Goal: Information Seeking & Learning: Learn about a topic

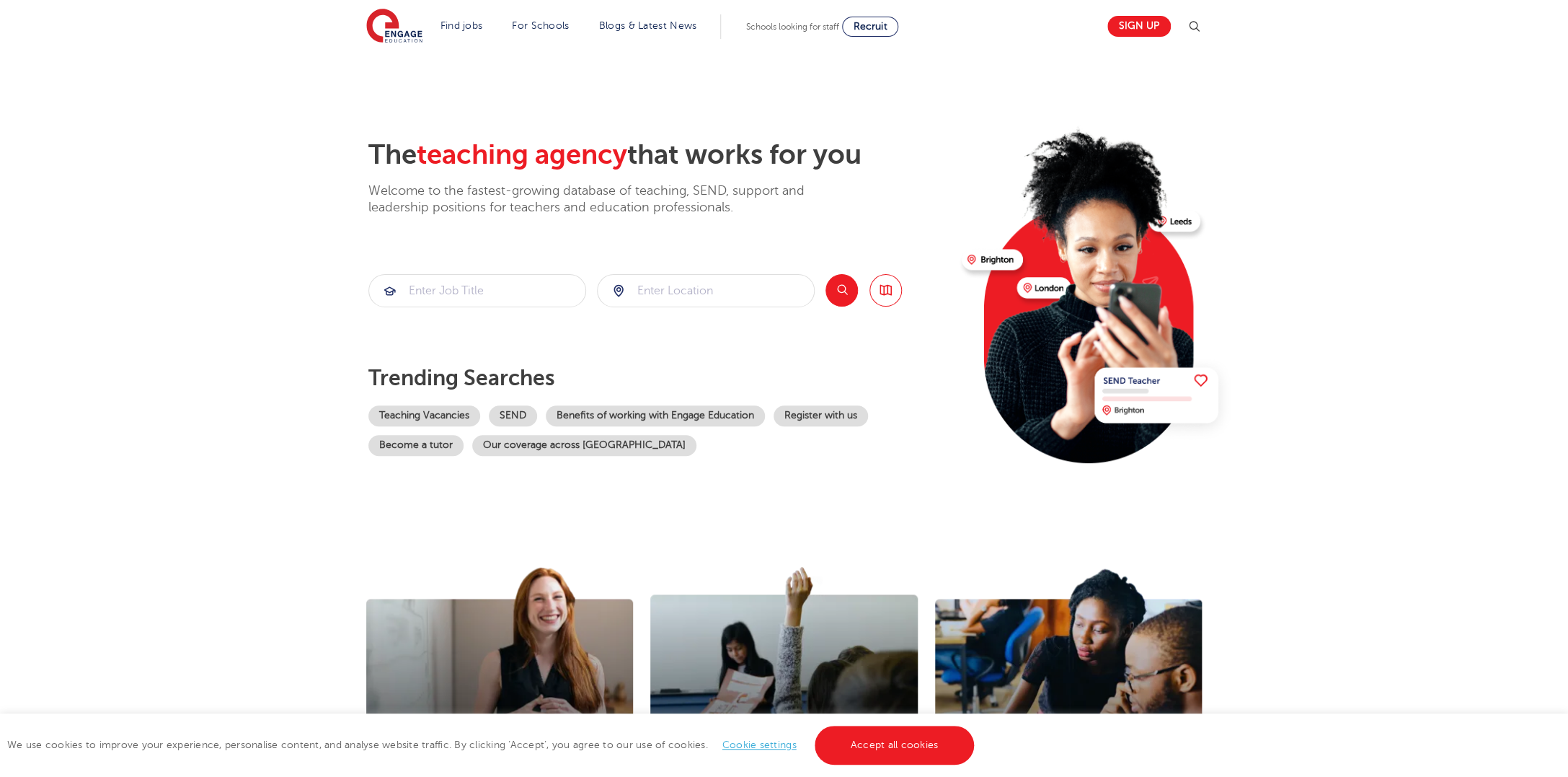
drag, startPoint x: 1488, startPoint y: 126, endPoint x: 1469, endPoint y: 123, distance: 19.2
click at [1487, 127] on section "The teaching agency that works for you Welcome to the fastest-growing database …" at bounding box center [784, 290] width 1568 height 476
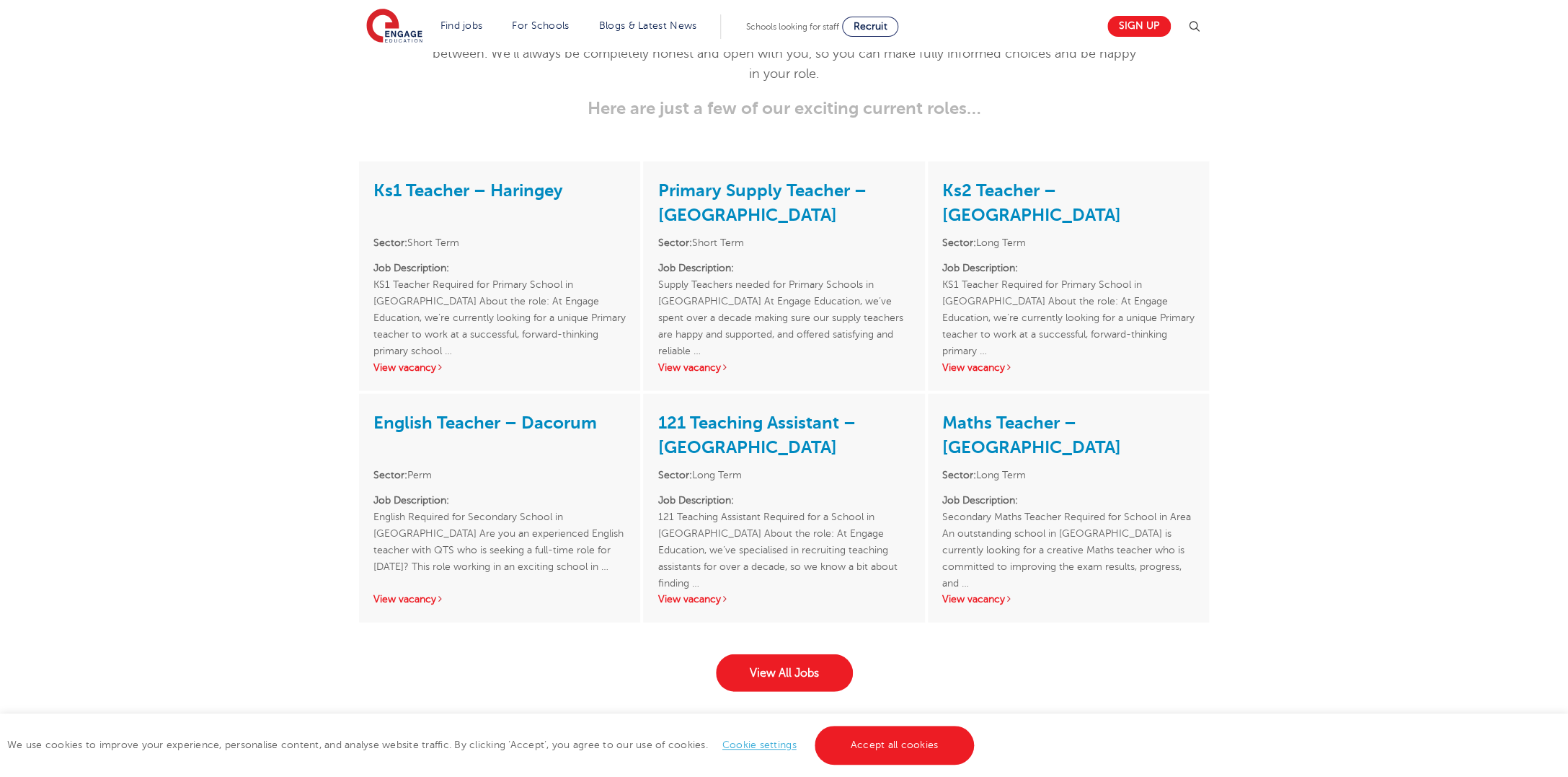
scroll to position [2070, 0]
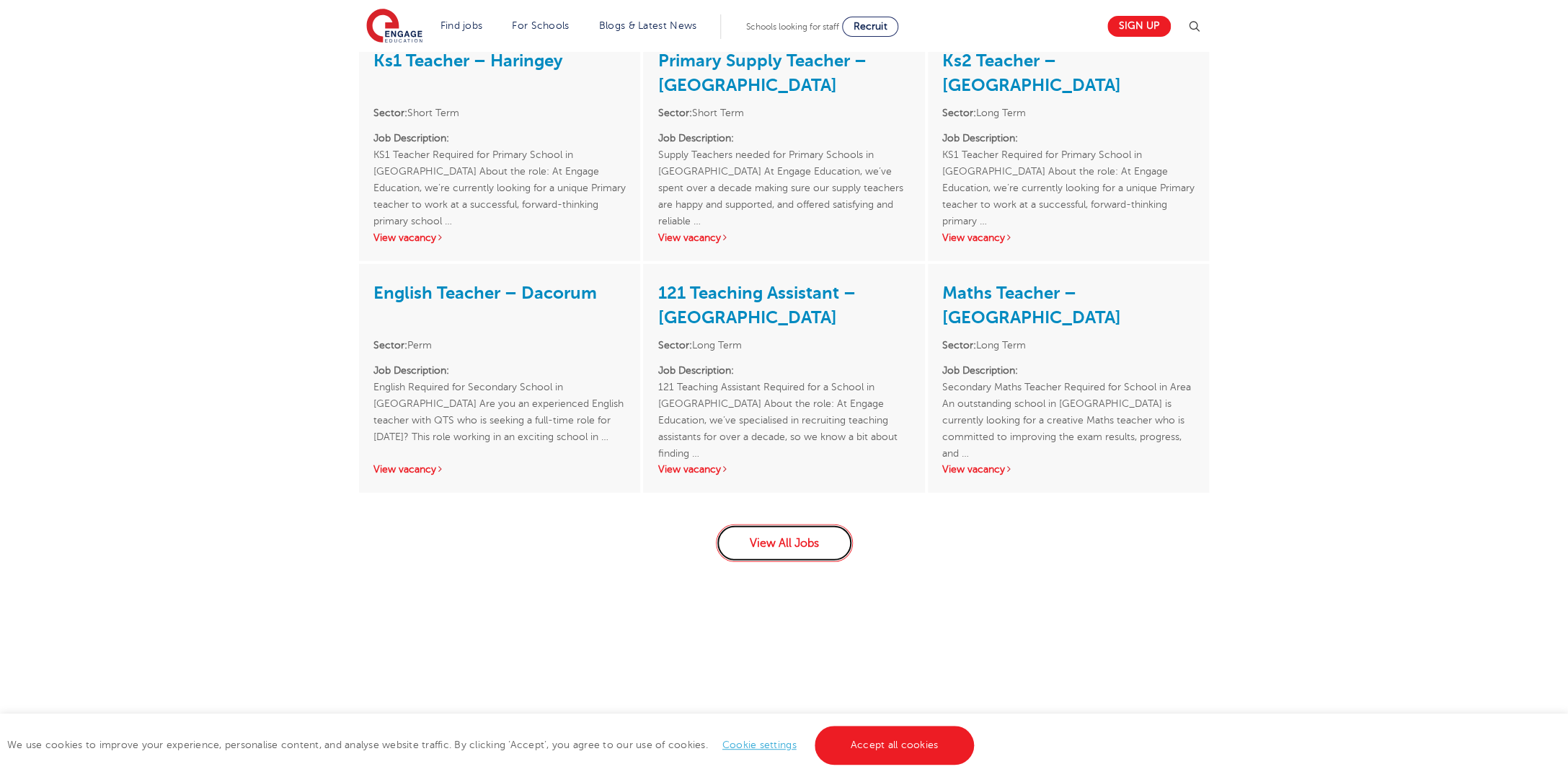
click at [796, 528] on link "View All Jobs" at bounding box center [784, 543] width 137 height 38
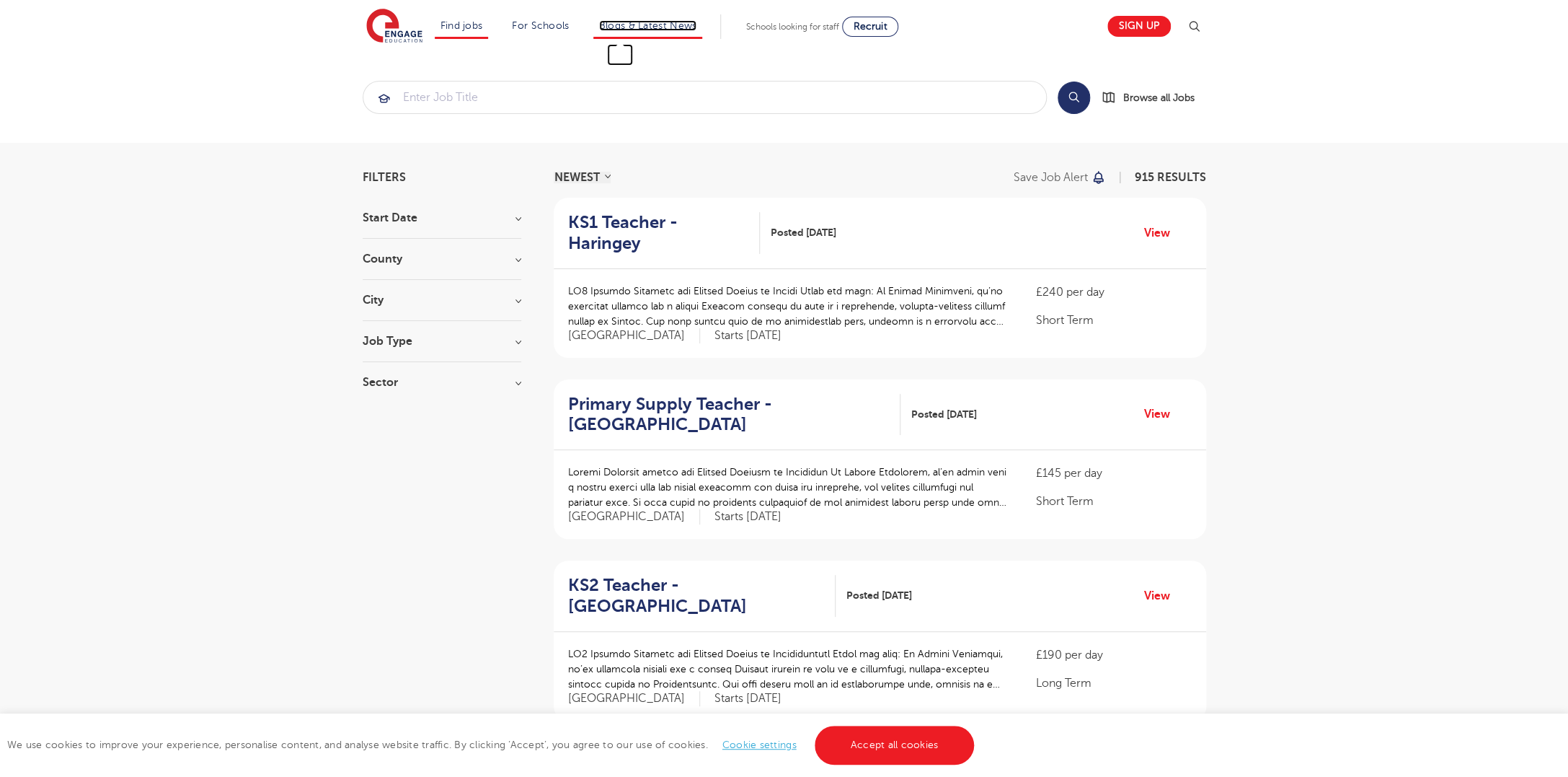
click at [664, 25] on link "Blogs & Latest News" at bounding box center [648, 26] width 98 height 11
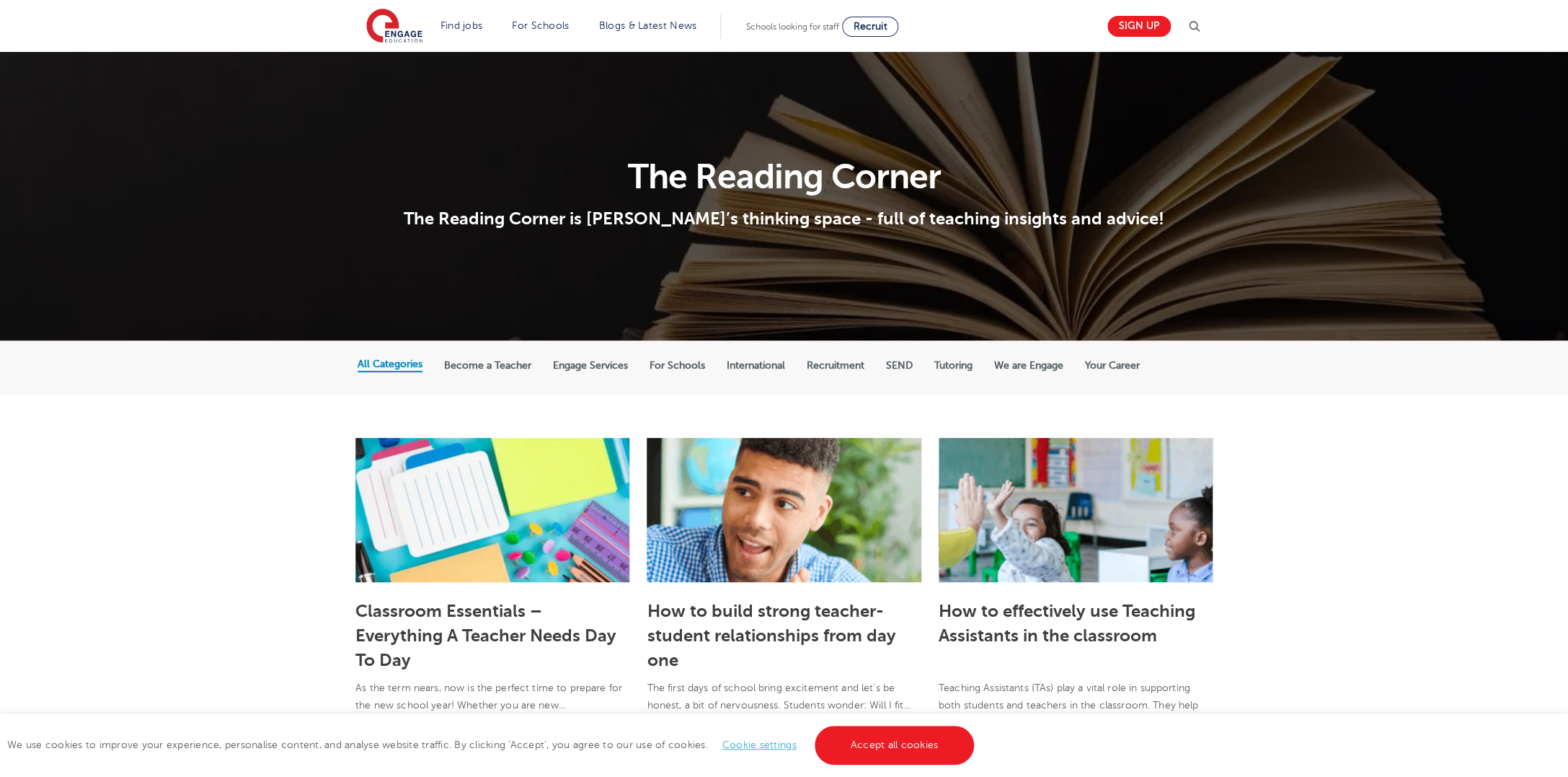
click at [521, 370] on label "Become a Teacher" at bounding box center [487, 365] width 87 height 13
click at [0, 0] on input "Become a Teacher" at bounding box center [0, 0] width 0 height 0
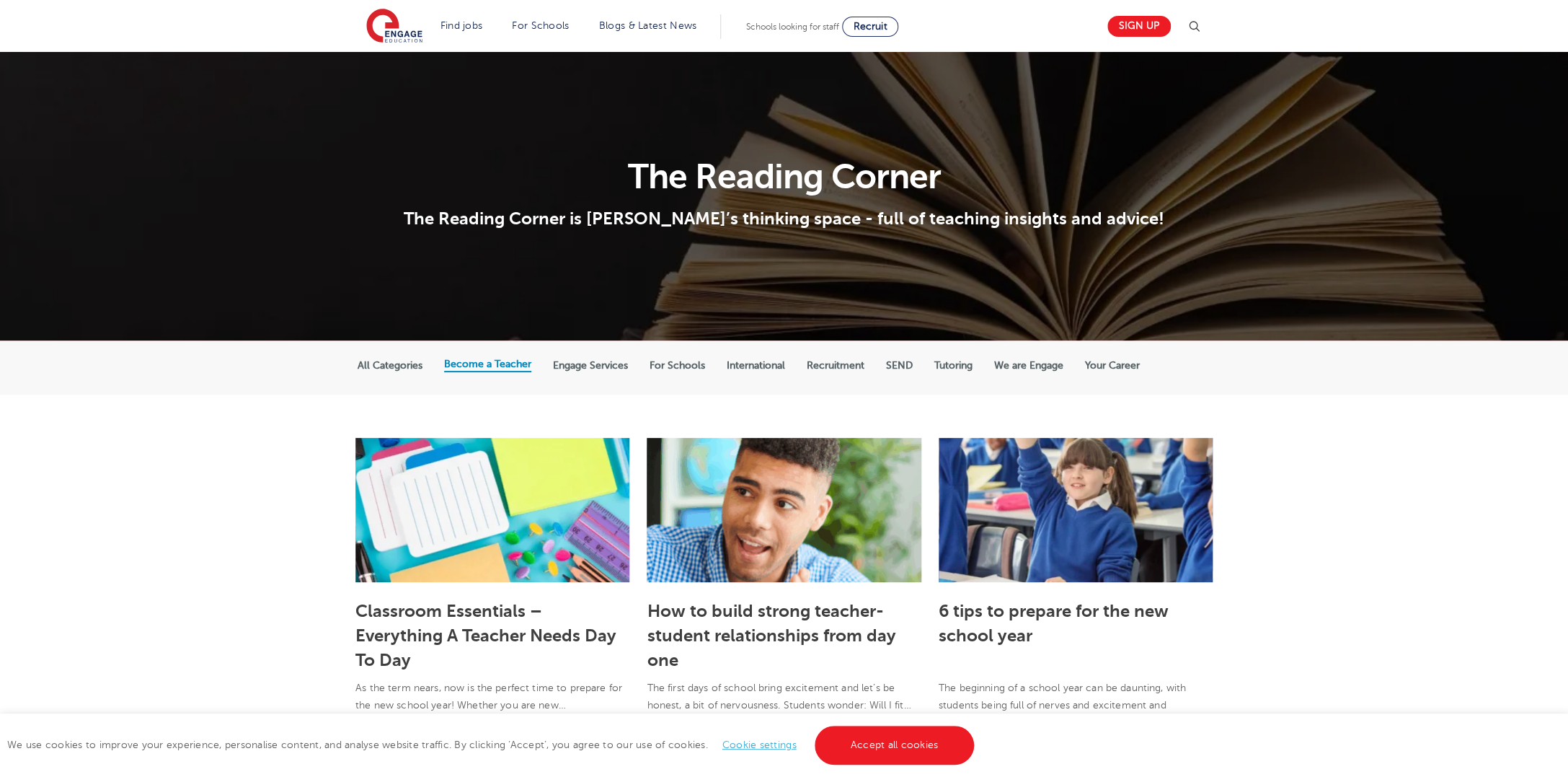
click at [592, 363] on label "Engage Services" at bounding box center [591, 365] width 75 height 13
click at [0, 0] on input "Engage Services" at bounding box center [0, 0] width 0 height 0
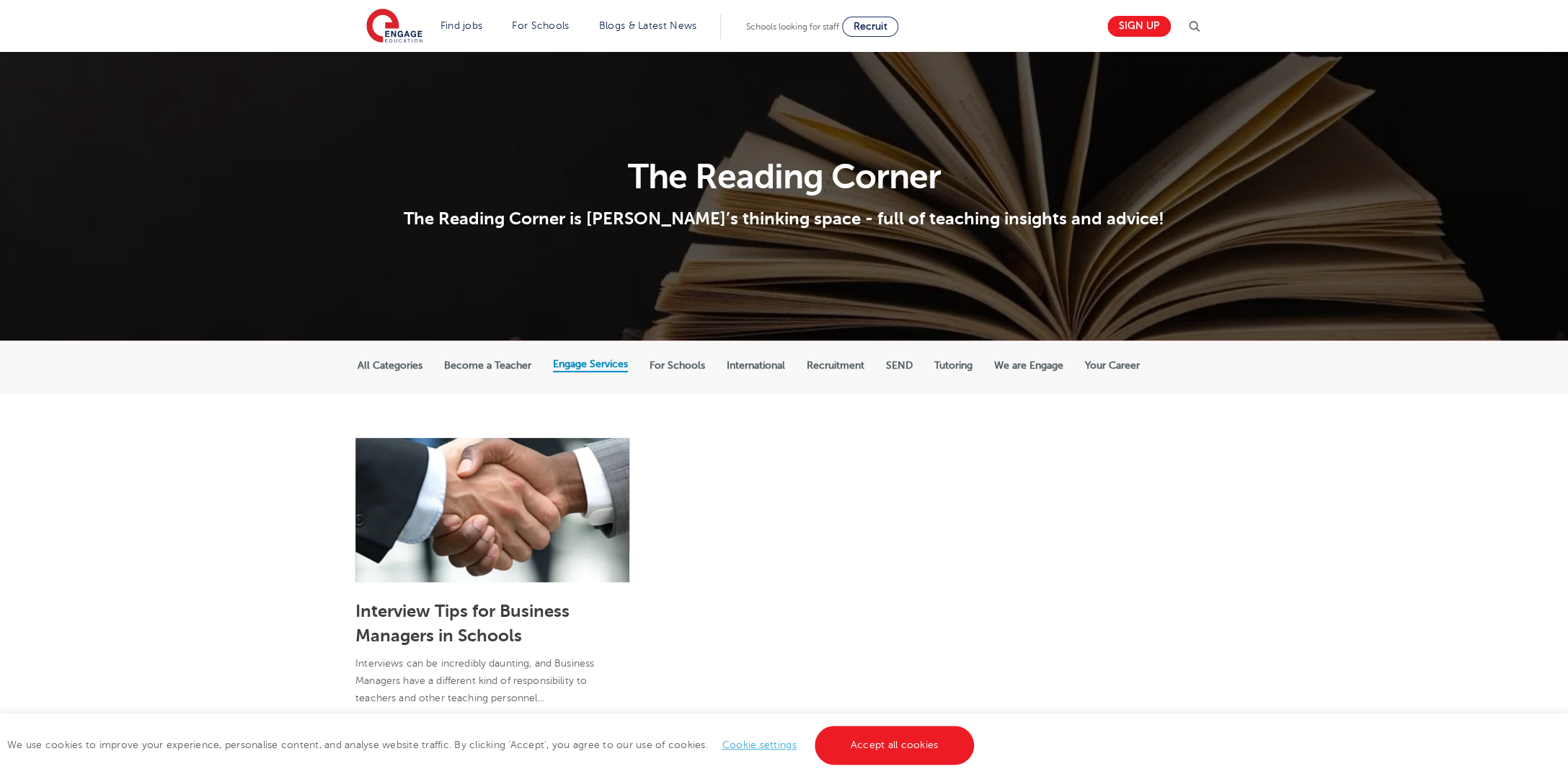
click at [697, 367] on label "For Schools" at bounding box center [677, 365] width 56 height 13
click at [0, 0] on input "For Schools" at bounding box center [0, 0] width 0 height 0
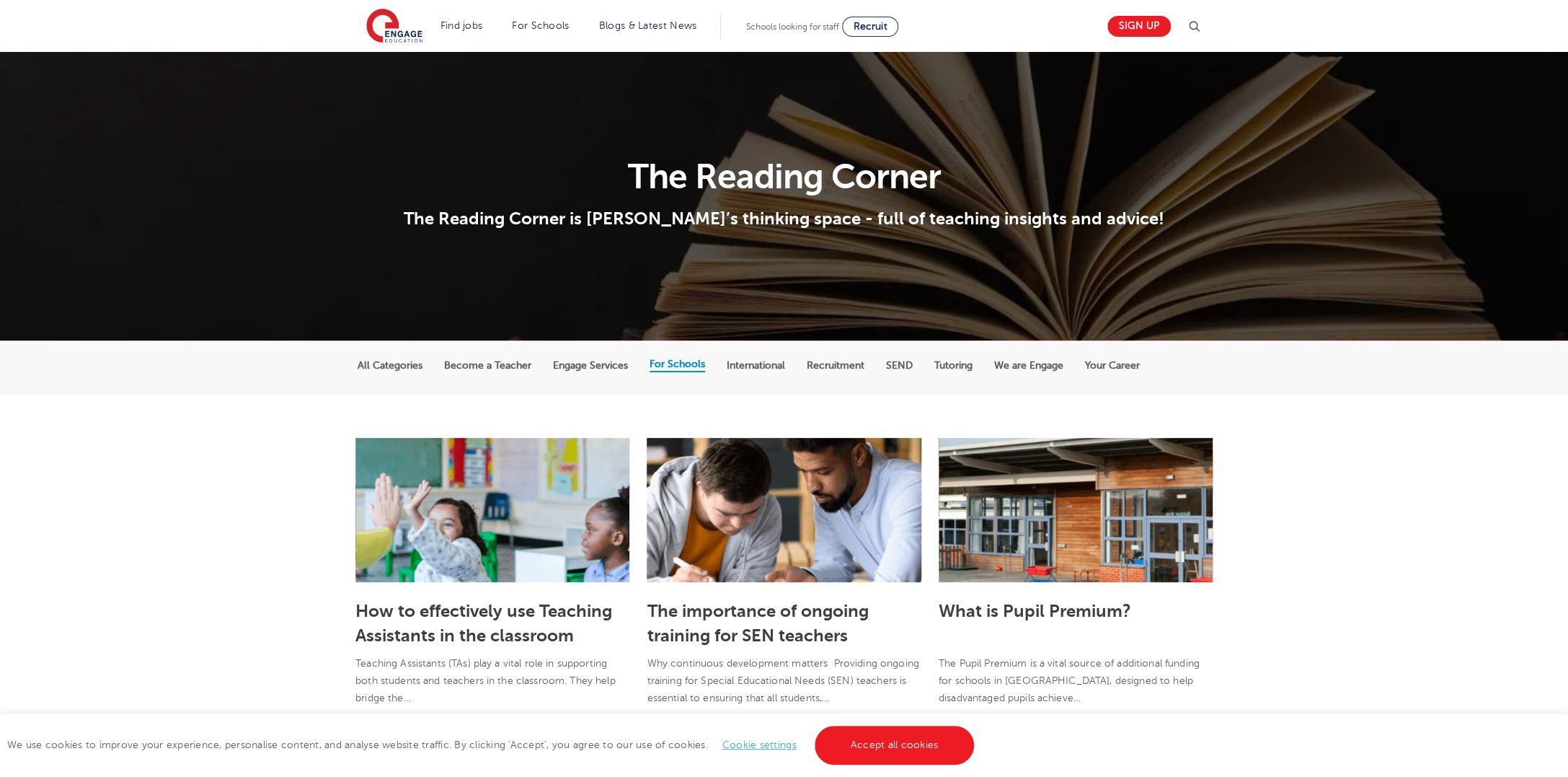
click at [611, 370] on label "Engage Services" at bounding box center [591, 365] width 75 height 13
click at [0, 0] on input "Engage Services" at bounding box center [0, 0] width 0 height 0
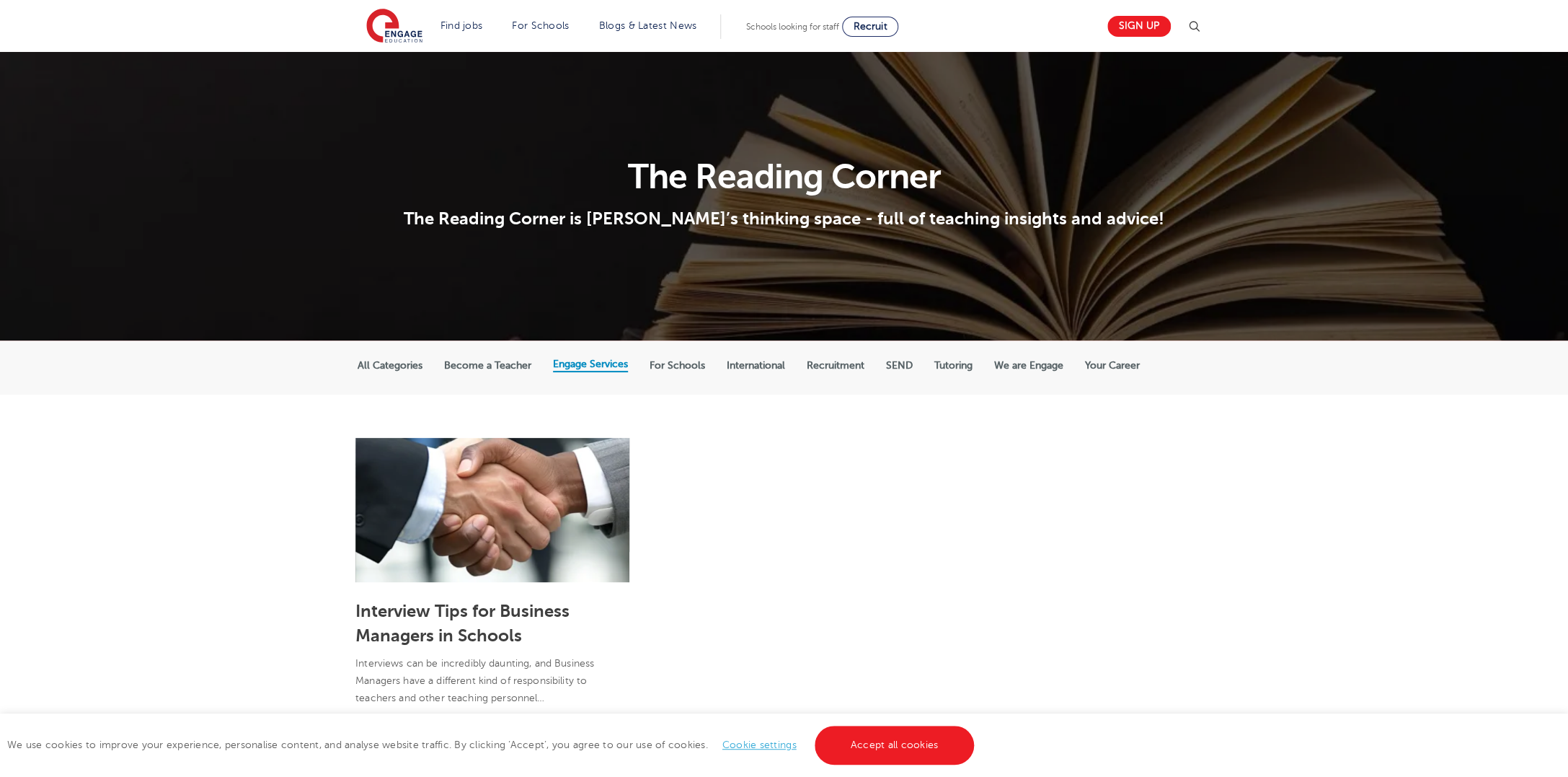
click at [480, 365] on label "Become a Teacher" at bounding box center [487, 365] width 87 height 13
click at [0, 0] on input "Become a Teacher" at bounding box center [0, 0] width 0 height 0
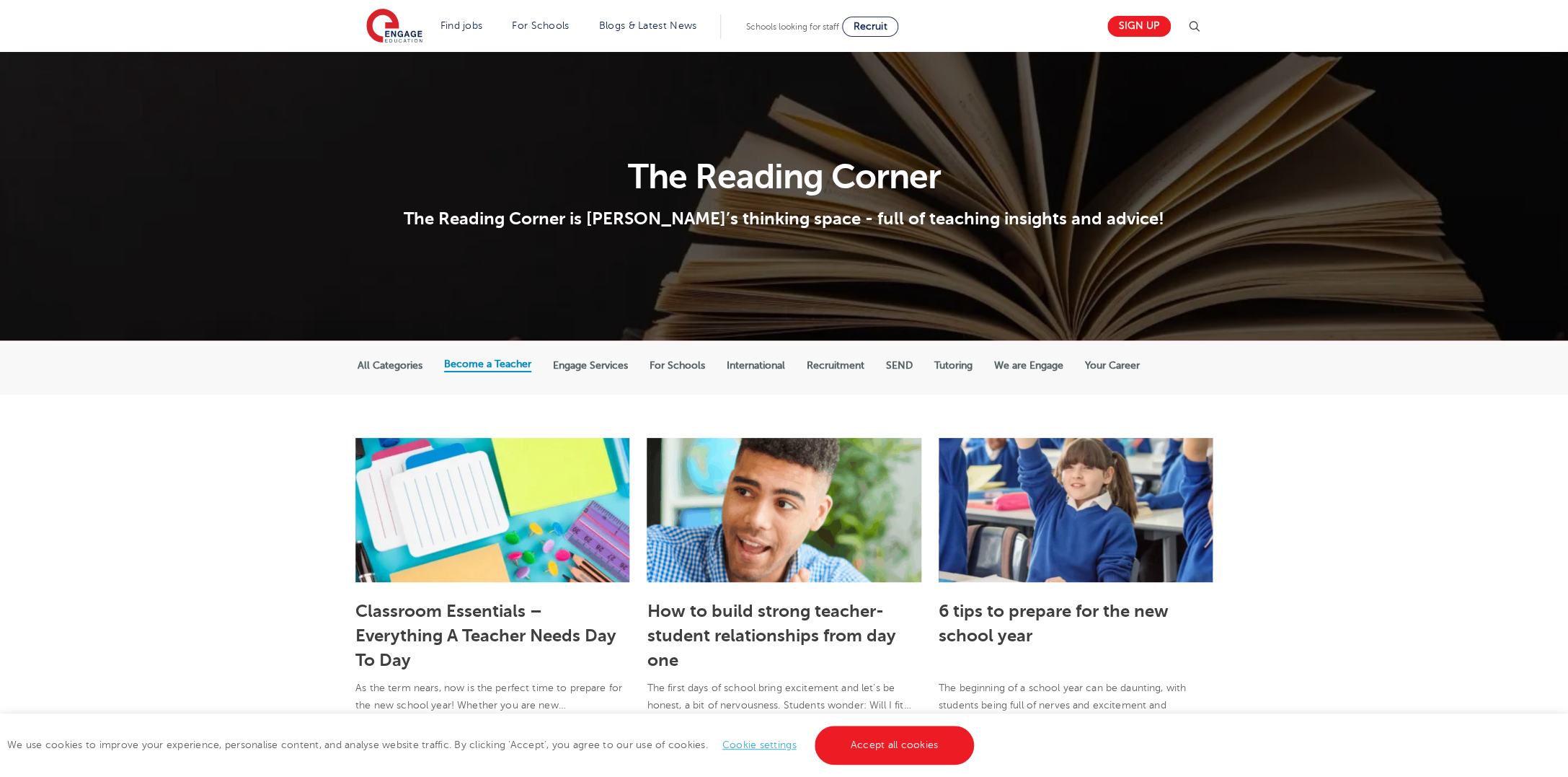
click at [388, 367] on label "All Categories" at bounding box center [390, 365] width 65 height 13
click at [0, 0] on input "All Categories" at bounding box center [0, 0] width 0 height 0
